Goal: Transaction & Acquisition: Purchase product/service

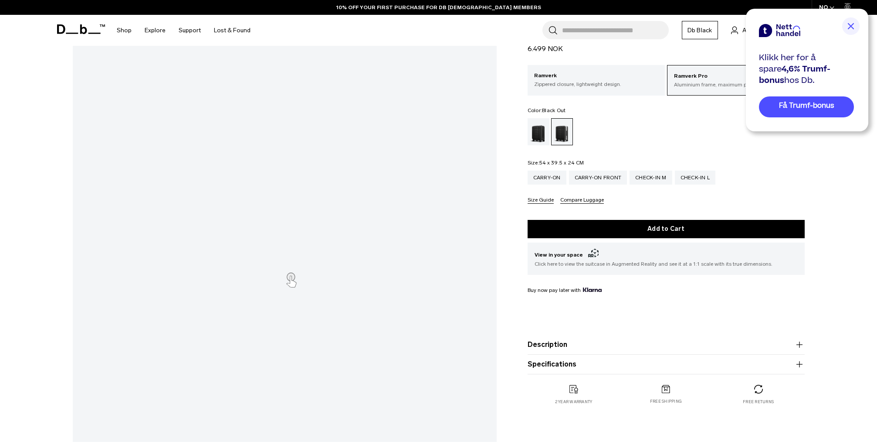
click at [540, 132] on div "Black Out" at bounding box center [539, 131] width 22 height 27
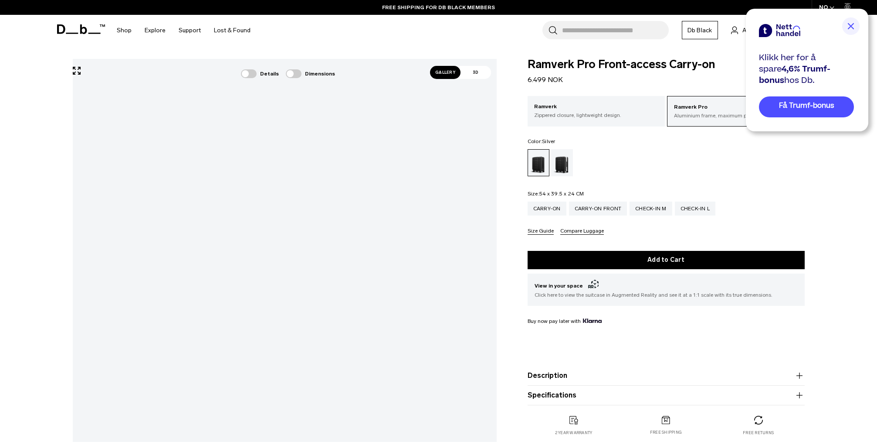
click at [564, 160] on div "Silver" at bounding box center [562, 162] width 22 height 27
click at [537, 163] on div "Black Out" at bounding box center [539, 162] width 22 height 27
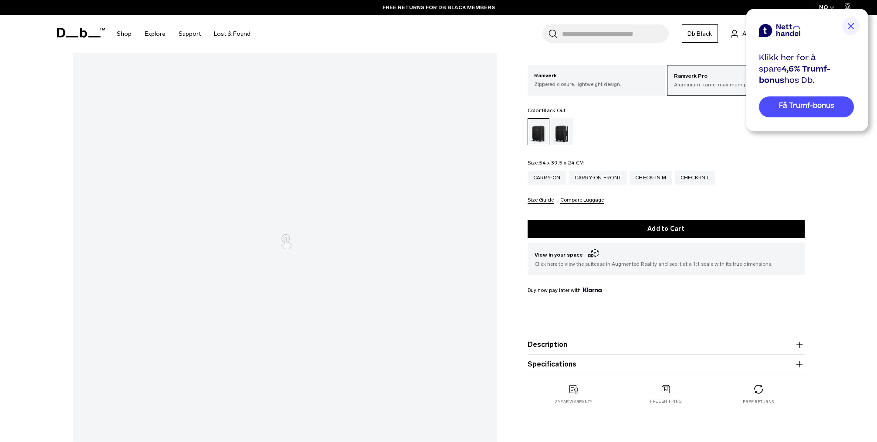
scroll to position [97, 0]
